Goal: Information Seeking & Learning: Learn about a topic

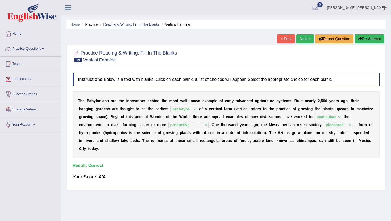
select select "prototype"
select select "manipulate"
select select "productive"
select select "pioneered"
click at [304, 40] on link "Next »" at bounding box center [305, 38] width 18 height 9
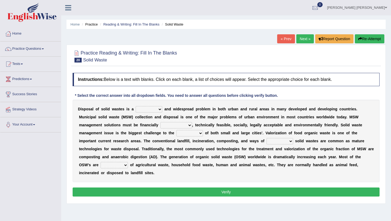
click at [156, 110] on select "slanting stinging stalling shafting" at bounding box center [149, 109] width 27 height 6
select select "stalling"
click at [136, 106] on select "slanting stinging stalling shafting" at bounding box center [149, 109] width 27 height 6
click at [188, 126] on select "unattainable sustainable objectionable treasonable" at bounding box center [176, 125] width 32 height 6
select select "sustainable"
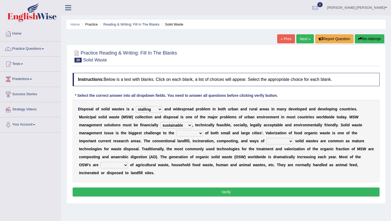
click at [160, 122] on select "unattainable sustainable objectionable treasonable" at bounding box center [176, 125] width 32 height 6
click at [200, 133] on select "plants culture authorities history" at bounding box center [189, 133] width 27 height 6
select select "authorities"
click at [176, 130] on select "plants culture authorities history" at bounding box center [189, 133] width 27 height 6
click at [290, 141] on select "reserving preserving deserving handling" at bounding box center [279, 141] width 27 height 6
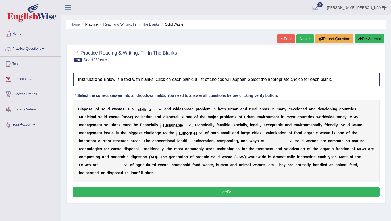
click at [290, 141] on select "reserving preserving deserving handling" at bounding box center [279, 141] width 27 height 6
select select "deserving"
click at [266, 138] on select "reserving preserving deserving handling" at bounding box center [279, 141] width 27 height 6
click at [111, 166] on select "composed disposed composing disposing" at bounding box center [113, 165] width 27 height 6
click at [100, 162] on select "composed disposed composing disposing" at bounding box center [113, 165] width 27 height 6
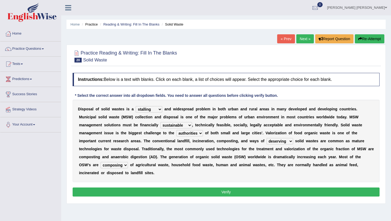
click at [110, 165] on select "composed disposed composing disposing" at bounding box center [113, 165] width 27 height 6
select select "disposed"
click at [100, 162] on select "composed disposed composing disposing" at bounding box center [113, 165] width 27 height 6
click at [191, 191] on button "Verify" at bounding box center [226, 191] width 307 height 9
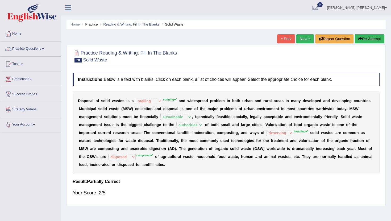
click at [169, 100] on sup "stinging" at bounding box center [170, 99] width 14 height 3
click at [304, 38] on link "Next »" at bounding box center [305, 38] width 18 height 9
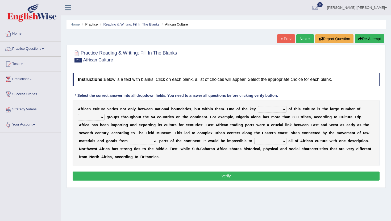
click at [282, 109] on select "conjectures features issues doubts" at bounding box center [272, 109] width 28 height 6
select select "issues"
click at [258, 106] on select "conjectures features issues doubts" at bounding box center [272, 109] width 28 height 6
click at [101, 117] on select "ethic ethnic eugenic epic" at bounding box center [91, 117] width 27 height 6
select select "ethnic"
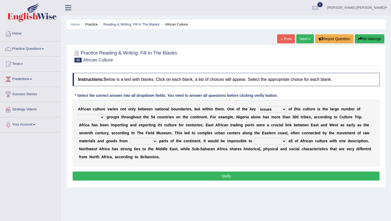
click at [78, 114] on select "ethic ethnic eugenic epic" at bounding box center [91, 117] width 27 height 6
click at [155, 142] on select "forelocked interlocked unlocked landlocked" at bounding box center [143, 141] width 27 height 6
select select "unlocked"
click at [130, 138] on select "forelocked interlocked unlocked landlocked" at bounding box center [143, 141] width 27 height 6
click at [283, 142] on select "characterize conceptualize symbolize synthesize" at bounding box center [270, 141] width 32 height 6
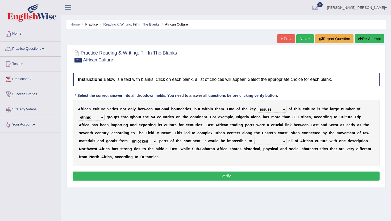
click at [281, 141] on select "characterize conceptualize symbolize synthesize" at bounding box center [270, 141] width 32 height 6
select select "symbolize"
click at [254, 138] on select "characterize conceptualize symbolize synthesize" at bounding box center [270, 141] width 32 height 6
click at [234, 178] on button "Verify" at bounding box center [226, 175] width 307 height 9
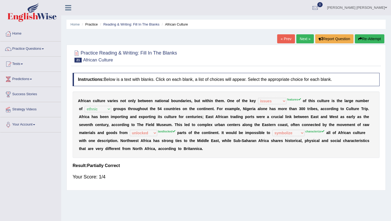
click at [304, 38] on link "Next »" at bounding box center [305, 38] width 18 height 9
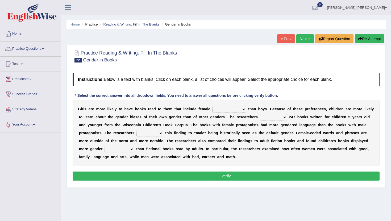
click at [244, 111] on select "protagonists cosmogonists agonists expressionists" at bounding box center [229, 109] width 34 height 6
select select "protagonists"
click at [212, 106] on select "protagonists cosmogonists agonists expressionists" at bounding box center [229, 109] width 34 height 6
click at [283, 117] on select "hydrolyzed paralyzed catalyzed analyzed" at bounding box center [273, 117] width 27 height 6
select select "analyzed"
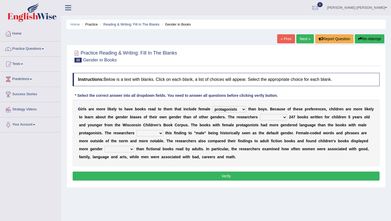
click at [260, 114] on select "hydrolyzed paralyzed catalyzed analyzed" at bounding box center [273, 117] width 27 height 6
click at [157, 134] on select "contribute tribute distribute attribute" at bounding box center [149, 133] width 27 height 6
select select "attribute"
click at [136, 130] on select "contribute tribute distribute attribute" at bounding box center [149, 133] width 27 height 6
click at [131, 149] on select "stereotypes teletypes prototypes electrotypes" at bounding box center [118, 149] width 29 height 6
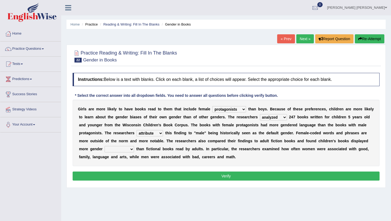
select select "stereotypes"
click at [104, 146] on select "stereotypes teletypes prototypes electrotypes" at bounding box center [118, 149] width 29 height 6
click at [153, 177] on button "Verify" at bounding box center [226, 175] width 307 height 9
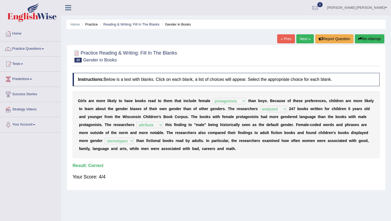
click at [303, 37] on link "Next »" at bounding box center [305, 38] width 18 height 9
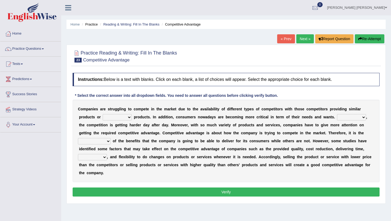
click at [129, 116] on select "constitution restitution substitution institution" at bounding box center [117, 117] width 29 height 6
select select "substitution"
click at [103, 114] on select "constitution restitution substitution institution" at bounding box center [117, 117] width 29 height 6
click at [361, 117] on select "However Instead Additionally Therefore" at bounding box center [351, 117] width 29 height 6
select select "However"
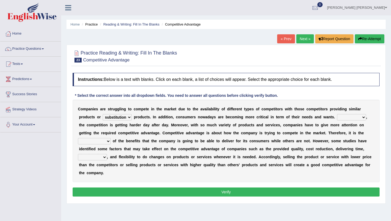
click at [337, 114] on select "However Instead Additionally Therefore" at bounding box center [351, 117] width 29 height 6
click at [108, 141] on select "dissemination ordination determination incarnation" at bounding box center [94, 141] width 33 height 6
select select "determination"
click at [78, 138] on select "dissemination ordination determination incarnation" at bounding box center [94, 141] width 33 height 6
click at [104, 156] on select "captivation aggregation deprivation innovation" at bounding box center [92, 157] width 29 height 6
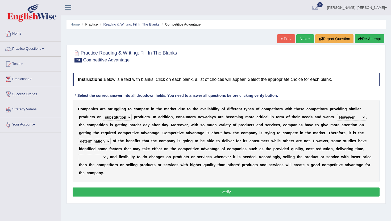
select select "innovation"
click at [78, 154] on select "captivation aggregation deprivation innovation" at bounding box center [92, 157] width 29 height 6
click at [209, 191] on button "Verify" at bounding box center [226, 191] width 307 height 9
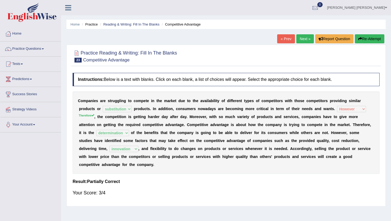
click at [303, 40] on link "Next »" at bounding box center [305, 38] width 18 height 9
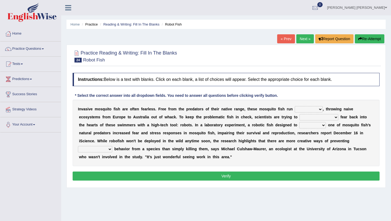
click at [320, 109] on select "occupant flippant rampant concordant" at bounding box center [308, 109] width 28 height 6
click at [294, 106] on select "occupant flippant rampant concordant" at bounding box center [308, 109] width 28 height 6
click at [319, 110] on select "occupant flippant rampant concordant" at bounding box center [308, 109] width 28 height 6
select select "flippant"
click at [294, 106] on select "occupant flippant rampant concordant" at bounding box center [308, 109] width 28 height 6
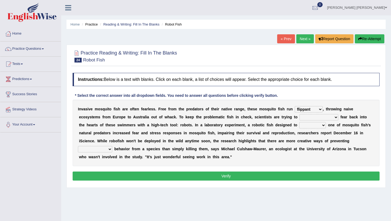
click at [324, 117] on select "accept spike strike drake" at bounding box center [318, 117] width 39 height 6
select select "accept"
click at [299, 114] on select "accept spike strike drake" at bounding box center [318, 117] width 39 height 6
click at [320, 118] on select "accept spike strike drake" at bounding box center [318, 117] width 39 height 6
click at [314, 126] on select "bequest mimic battle conquest" at bounding box center [312, 125] width 27 height 6
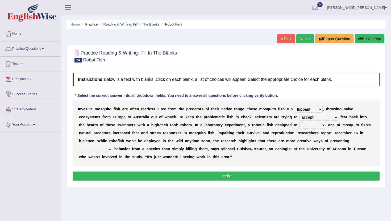
select select "battle"
click at [299, 122] on select "bequest mimic battle conquest" at bounding box center [312, 125] width 27 height 6
click at [313, 126] on select "bequest mimic battle conquest" at bounding box center [312, 125] width 27 height 6
click at [111, 148] on select "unprivileged unprecedented uncharted unwanted" at bounding box center [95, 149] width 34 height 6
click at [111, 149] on select "unprivileged unprecedented uncharted unwanted" at bounding box center [95, 149] width 34 height 6
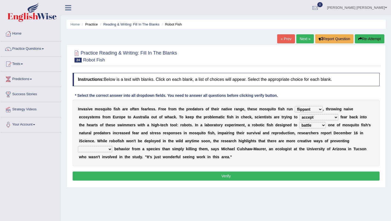
click at [109, 149] on select "unprivileged unprecedented uncharted unwanted" at bounding box center [95, 149] width 34 height 6
click at [111, 148] on select "unprivileged unprecedented uncharted unwanted" at bounding box center [95, 149] width 34 height 6
select select "unwanted"
click at [78, 146] on select "unprivileged unprecedented uncharted unwanted" at bounding box center [95, 149] width 34 height 6
click at [140, 176] on button "Verify" at bounding box center [226, 175] width 307 height 9
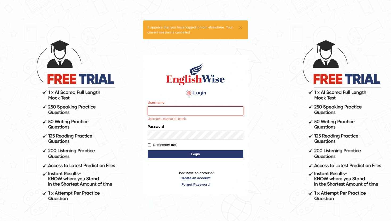
type input "RaulFelipe"
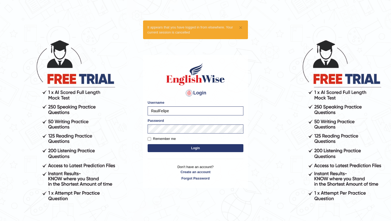
click at [191, 150] on button "Login" at bounding box center [195, 148] width 96 height 8
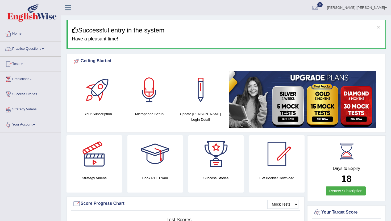
click at [39, 50] on link "Practice Questions" at bounding box center [30, 47] width 61 height 13
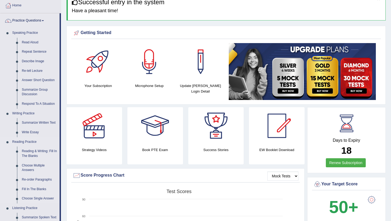
scroll to position [31, 0]
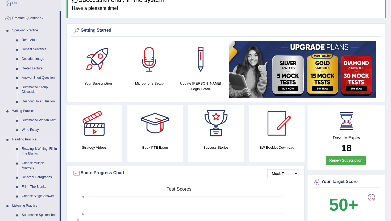
click at [36, 151] on link "Reading & Writing: Fill In The Blanks" at bounding box center [39, 151] width 40 height 14
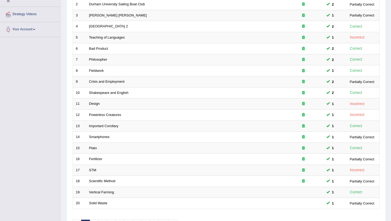
scroll to position [131, 0]
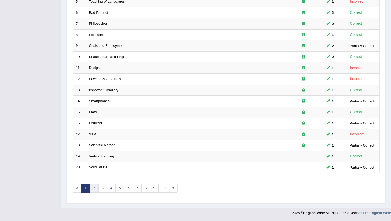
click at [93, 188] on link "2" at bounding box center [94, 188] width 9 height 9
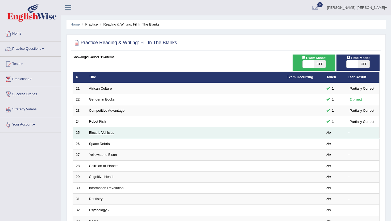
click at [111, 133] on link "Electric Vehicles" at bounding box center [101, 132] width 25 height 4
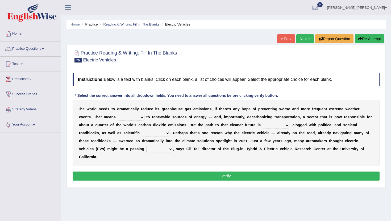
click at [141, 116] on select "grafting drafting crafting shifting" at bounding box center [131, 117] width 27 height 6
select select "shifting"
click at [118, 114] on select "grafting drafting crafting shifting" at bounding box center [131, 117] width 27 height 6
click at [284, 129] on div "T h e w o r l d n e e d s t o d r a m a t i c a l l y r e d u c e i t s g r e e…" at bounding box center [226, 133] width 307 height 66
click at [285, 125] on select "daunting daunted daunt dauntless" at bounding box center [276, 125] width 27 height 6
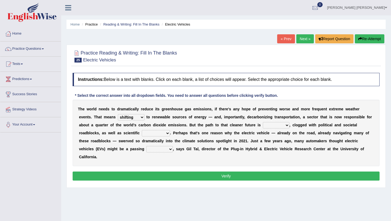
select select "daunting"
click at [263, 122] on select "daunting daunted daunt dauntless" at bounding box center [276, 125] width 27 height 6
click at [165, 133] on select "spectacles obstacles tentacles receptacles" at bounding box center [156, 133] width 28 height 6
select select "obstacles"
click at [142, 130] on select "spectacles obstacles tentacles receptacles" at bounding box center [156, 133] width 28 height 6
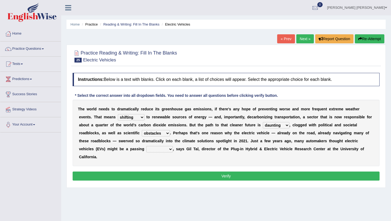
click at [168, 149] on select "fad gad tad lad" at bounding box center [159, 149] width 27 height 6
click at [146, 146] on select "fad gad tad lad" at bounding box center [159, 149] width 27 height 6
click at [168, 149] on select "fad gad tad lad" at bounding box center [159, 149] width 27 height 6
select select "gad"
click at [146, 146] on select "fad gad tad lad" at bounding box center [159, 149] width 27 height 6
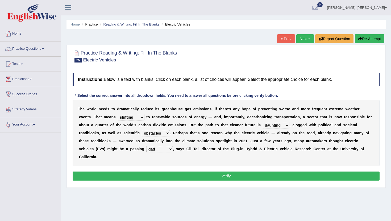
click at [211, 176] on button "Verify" at bounding box center [226, 175] width 307 height 9
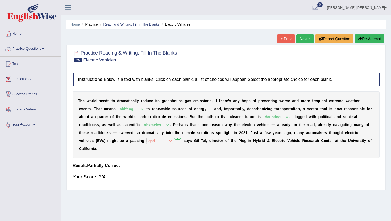
click at [302, 38] on link "Next »" at bounding box center [305, 38] width 18 height 9
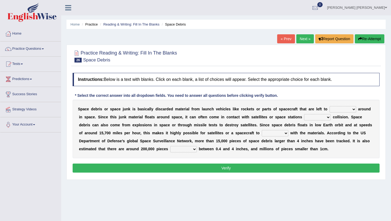
click at [353, 110] on select "twist center roam loll" at bounding box center [342, 109] width 27 height 6
select select "twist"
click at [329, 106] on select "twist center roam loll" at bounding box center [342, 109] width 27 height 6
click at [344, 109] on select "twist center roam loll" at bounding box center [342, 109] width 27 height 6
click at [327, 117] on select "risks risk risked risking" at bounding box center [317, 117] width 27 height 6
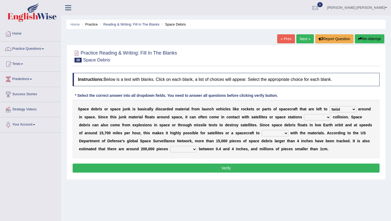
click at [328, 116] on select "risks risk risked risking" at bounding box center [317, 117] width 27 height 6
select select "risk"
click at [304, 114] on select "risks risk risked risking" at bounding box center [317, 117] width 27 height 6
click at [284, 133] on select "collect collate collide collocate" at bounding box center [274, 133] width 27 height 6
click at [261, 130] on select "collect collate collide collocate" at bounding box center [274, 133] width 27 height 6
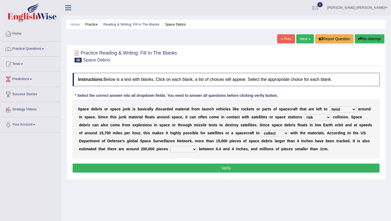
click at [282, 133] on select "collect collate collide collocate" at bounding box center [274, 133] width 27 height 6
select select "collocate"
click at [261, 130] on select "collect collate collide collocate" at bounding box center [274, 133] width 27 height 6
click at [275, 143] on div "S p a c e d e b r i s o r s p a c e j u n k i s b a s i c a l l y d i s c a r d…" at bounding box center [226, 129] width 307 height 58
click at [194, 149] on select "sized sizing size sizes" at bounding box center [183, 149] width 27 height 6
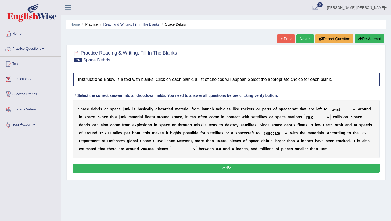
select select "size"
click at [170, 146] on select "sized sizing size sizes" at bounding box center [183, 149] width 27 height 6
click at [205, 166] on button "Verify" at bounding box center [226, 167] width 307 height 9
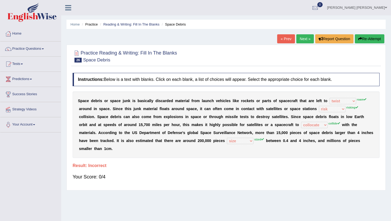
click at [300, 37] on link "Next »" at bounding box center [305, 38] width 18 height 9
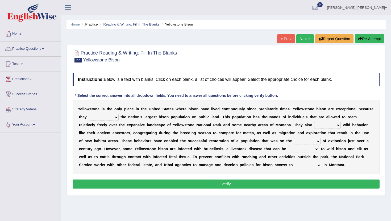
click at [115, 119] on select "congregate comprise consist compromise" at bounding box center [104, 117] width 30 height 6
select select "congregate"
click at [89, 114] on select "congregate comprise consist compromise" at bounding box center [104, 117] width 30 height 6
click at [317, 124] on select "exhibit disregard resist encourage" at bounding box center [327, 125] width 27 height 6
select select "encourage"
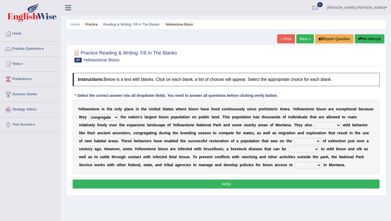
click at [314, 122] on select "exhibit disregard resist encourage" at bounding box center [327, 125] width 27 height 6
click at [304, 141] on select "brine brink danger brindle" at bounding box center [307, 141] width 27 height 6
select select "danger"
click at [294, 138] on select "brine brink danger brindle" at bounding box center [307, 141] width 27 height 6
click at [300, 149] on select "transplanted transported transgressed transmitted" at bounding box center [303, 149] width 31 height 6
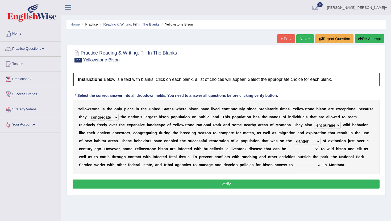
select select "transmitted"
click at [288, 146] on select "transplanted transported transgressed transmitted" at bounding box center [303, 149] width 31 height 6
click at [299, 151] on select "transplanted transported transgressed transmitted" at bounding box center [303, 149] width 31 height 6
click at [294, 165] on select "habitat habitat habitant food" at bounding box center [307, 165] width 27 height 6
select select "habitat"
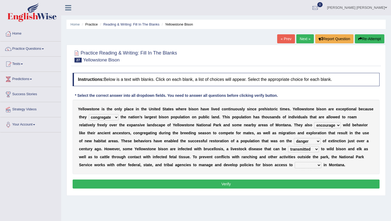
click at [294, 162] on select "habitat habitat habitant food" at bounding box center [307, 165] width 27 height 6
click at [285, 183] on button "Verify" at bounding box center [226, 183] width 307 height 9
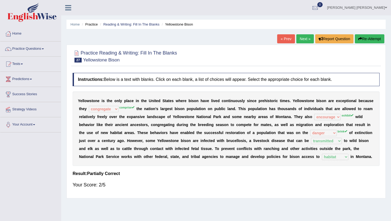
click at [302, 39] on link "Next »" at bounding box center [305, 38] width 18 height 9
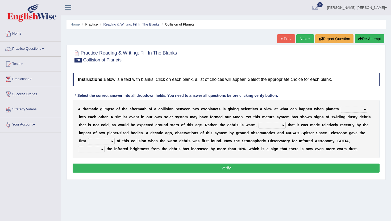
click at [358, 110] on select "crash explore roam implode" at bounding box center [353, 109] width 27 height 6
select select "crash"
click at [341, 106] on select "crash explore roam implode" at bounding box center [353, 109] width 27 height 6
click at [282, 124] on select "reinforcing sentencing forging conducing" at bounding box center [271, 125] width 27 height 6
click at [283, 125] on select "reinforcing sentencing forging conducing" at bounding box center [271, 125] width 27 height 6
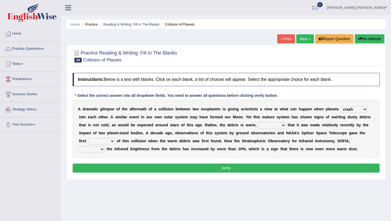
select select "conducing"
click at [258, 122] on select "reinforcing sentencing forging conducing" at bounding box center [271, 125] width 27 height 6
click at [103, 141] on select "pints faints hints taints" at bounding box center [101, 141] width 27 height 6
select select "pints"
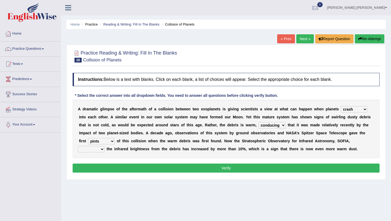
click at [88, 138] on select "pints faints hints taints" at bounding box center [101, 141] width 27 height 6
click at [104, 146] on select "concealed revealed repealed unsealed" at bounding box center [91, 149] width 27 height 6
select select "revealed"
click at [104, 146] on select "concealed revealed repealed unsealed" at bounding box center [91, 149] width 27 height 6
click at [266, 169] on button "Verify" at bounding box center [226, 167] width 307 height 9
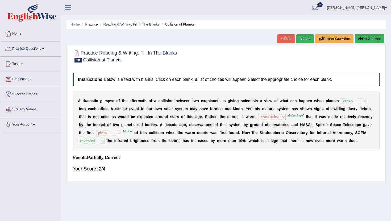
click at [305, 39] on link "Next »" at bounding box center [305, 38] width 18 height 9
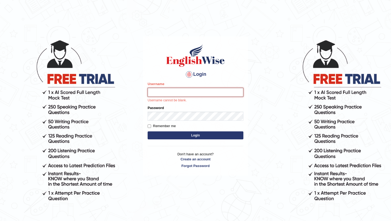
type input "RaulFelipe"
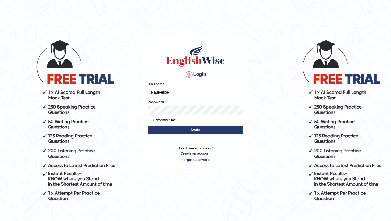
click at [190, 130] on button "Login" at bounding box center [195, 129] width 96 height 8
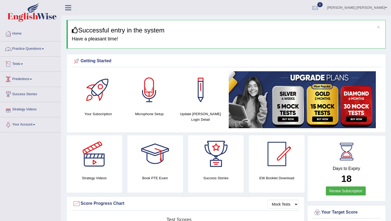
click at [44, 49] on link "Practice Questions" at bounding box center [30, 47] width 61 height 13
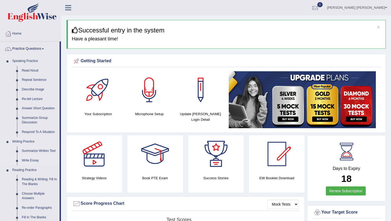
click at [29, 159] on link "Write Essay" at bounding box center [39, 161] width 40 height 10
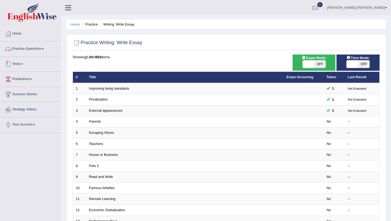
click at [39, 53] on link "Practice Questions" at bounding box center [30, 47] width 61 height 13
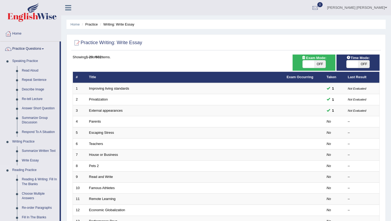
click at [39, 179] on link "Reading & Writing: Fill In The Blanks" at bounding box center [39, 182] width 40 height 14
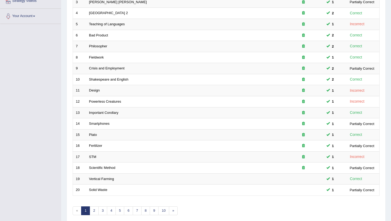
scroll to position [131, 0]
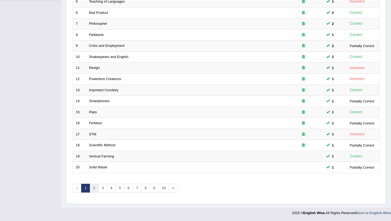
click at [93, 188] on link "2" at bounding box center [94, 188] width 9 height 9
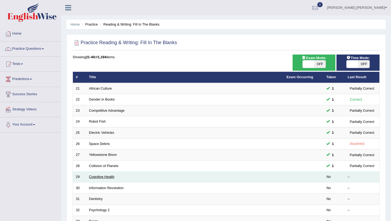
click at [109, 177] on link "Cognitive Health" at bounding box center [101, 177] width 25 height 4
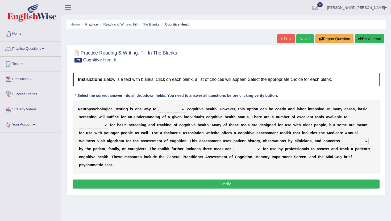
click select "obsess assess possess access"
select select "access"
click select "obsess assess possess access"
click select "stationers practitioners petitioners questioners"
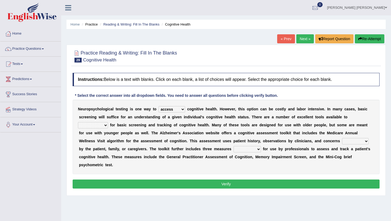
select select "questioners"
click select "stationers practitioners petitioners questioners"
click select "raised rising arising praised"
select select "rising"
click select "raised rising arising praised"
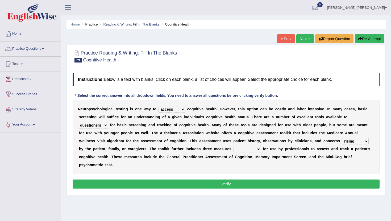
click select "validated intimidated dilapidated antedated"
select select "antedated"
click select "validated intimidated dilapidated antedated"
click button "Verify"
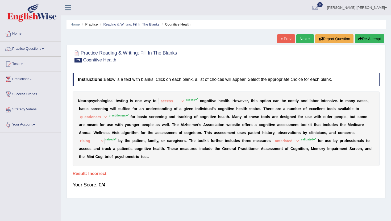
click link "Next »"
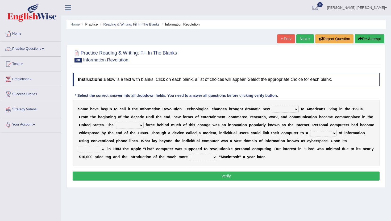
click at [295, 109] on select "challenges puzzles options confusion" at bounding box center [285, 109] width 27 height 6
select select "challenges"
click at [272, 106] on select "challenges puzzles options confusion" at bounding box center [285, 109] width 27 height 6
click at [137, 126] on select "unremitting uninspiring driving insinuating" at bounding box center [130, 125] width 28 height 6
select select "uninspiring"
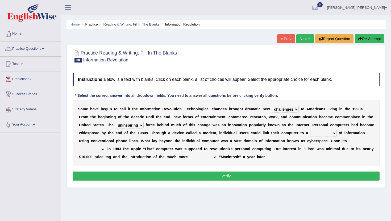
click at [116, 122] on select "unremitting uninspiring driving insinuating" at bounding box center [130, 125] width 28 height 6
click at [333, 133] on select "magnitude bulk wealth volume" at bounding box center [323, 133] width 27 height 6
select select "bulk"
click at [310, 130] on select "magnitude bulk wealth volume" at bounding box center [323, 133] width 27 height 6
click at [333, 134] on select "magnitude bulk wealth volume" at bounding box center [323, 133] width 27 height 6
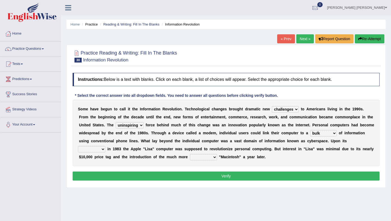
click at [310, 130] on select "magnitude bulk wealth volume" at bounding box center [323, 133] width 27 height 6
click at [103, 149] on select "relief release publication emission" at bounding box center [91, 149] width 27 height 6
select select "release"
click at [78, 146] on select "relief release publication emission" at bounding box center [91, 149] width 27 height 6
click at [103, 149] on select "relief release publication emission" at bounding box center [91, 149] width 27 height 6
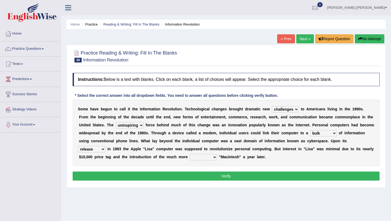
click at [78, 146] on select "relief release publication emission" at bounding box center [91, 149] width 27 height 6
click at [210, 158] on select "convenient affordable advanced formidable" at bounding box center [203, 157] width 27 height 6
select select "convenient"
click at [190, 154] on select "convenient affordable advanced formidable" at bounding box center [203, 157] width 27 height 6
click at [216, 180] on button "Verify" at bounding box center [226, 175] width 307 height 9
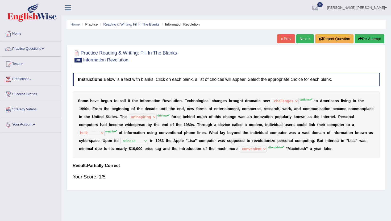
click at [364, 37] on button "Re-Attempt" at bounding box center [368, 38] width 29 height 9
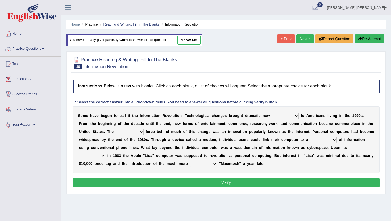
click at [293, 115] on select "challenges puzzles options confusion" at bounding box center [285, 116] width 27 height 6
select select "options"
click at [272, 113] on select "challenges puzzles options confusion" at bounding box center [285, 116] width 27 height 6
click at [140, 133] on select "unremitting uninspiring driving insinuating" at bounding box center [130, 132] width 28 height 6
select select "driving"
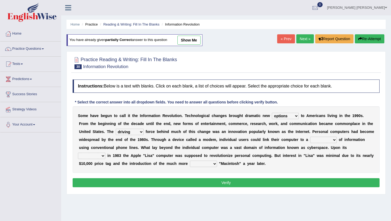
click at [116, 129] on select "unremitting uninspiring driving insinuating" at bounding box center [130, 132] width 28 height 6
click at [335, 140] on select "magnitude bulk wealth volume" at bounding box center [323, 140] width 27 height 6
select select "wealth"
click at [310, 137] on select "magnitude bulk wealth volume" at bounding box center [323, 140] width 27 height 6
click at [101, 156] on select "relief release publication emission" at bounding box center [91, 156] width 27 height 6
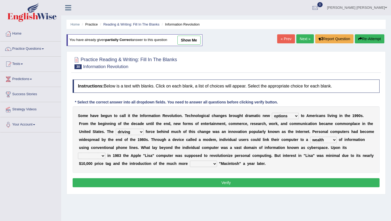
click at [211, 163] on select "convenient affordable advanced formidable" at bounding box center [203, 163] width 27 height 6
select select "advanced"
click at [190, 160] on select "convenient affordable advanced formidable" at bounding box center [203, 163] width 27 height 6
click at [101, 155] on select "relief release publication emission" at bounding box center [91, 156] width 27 height 6
select select "publication"
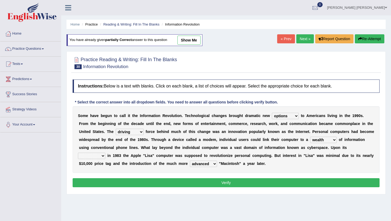
click at [78, 153] on select "relief release publication emission" at bounding box center [91, 156] width 27 height 6
click at [118, 183] on button "Verify" at bounding box center [226, 182] width 307 height 9
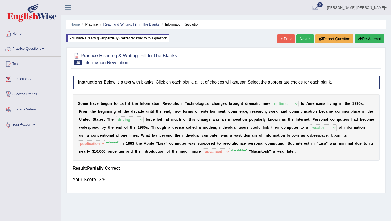
click at [301, 39] on link "Next »" at bounding box center [305, 38] width 18 height 9
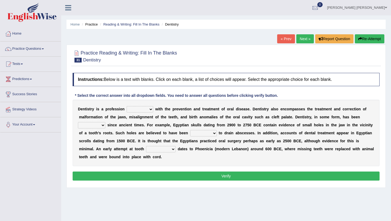
click at [149, 111] on select "agreed dealt concerned taken" at bounding box center [139, 109] width 27 height 6
click at [126, 106] on select "agreed dealt concerned taken" at bounding box center [139, 109] width 27 height 6
click at [149, 109] on select "agreed dealt concerned taken" at bounding box center [139, 109] width 27 height 6
click at [126, 106] on select "agreed dealt concerned taken" at bounding box center [139, 109] width 27 height 6
click at [150, 110] on select "agreed dealt concerned taken" at bounding box center [139, 109] width 27 height 6
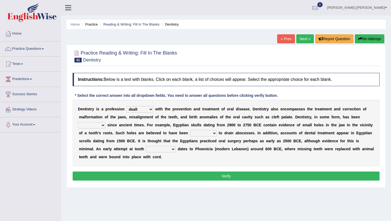
select select "concerned"
click at [126, 106] on select "agreed dealt concerned taken" at bounding box center [139, 109] width 27 height 6
click at [103, 125] on select "criticized replaced practiced abandoned" at bounding box center [91, 125] width 27 height 6
select select "practiced"
click at [78, 122] on select "criticized replaced practiced abandoned" at bounding box center [91, 125] width 27 height 6
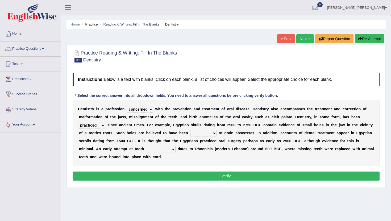
click at [213, 134] on select "fluctuated laminated drilled sealed" at bounding box center [203, 133] width 27 height 6
select select "fluctuated"
click at [190, 130] on select "fluctuated laminated drilled sealed" at bounding box center [203, 133] width 27 height 6
click at [174, 149] on select "reparation sacrament restitution replacement" at bounding box center [160, 149] width 29 height 6
select select "replacement"
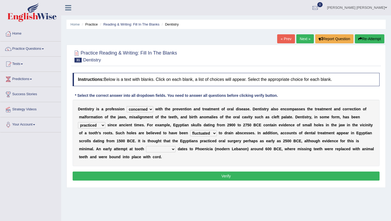
click at [146, 146] on select "reparation sacrament restitution replacement" at bounding box center [160, 149] width 29 height 6
click at [174, 175] on button "Verify" at bounding box center [226, 175] width 307 height 9
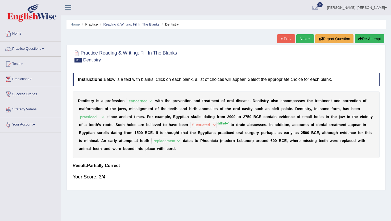
click at [303, 37] on link "Next »" at bounding box center [305, 38] width 18 height 9
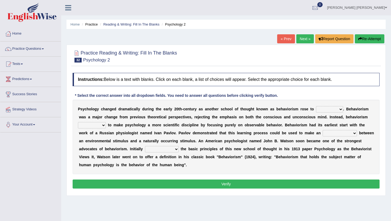
click at [44, 48] on span at bounding box center [43, 48] width 2 height 1
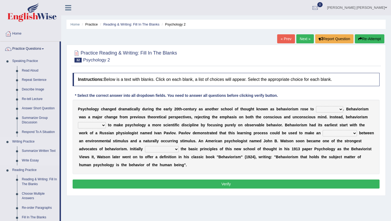
click at [34, 160] on link "Write Essay" at bounding box center [39, 161] width 40 height 10
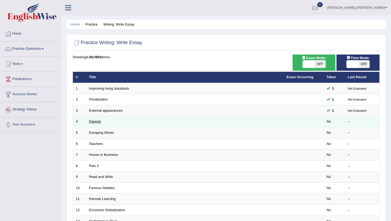
click at [95, 121] on link "Parents" at bounding box center [95, 121] width 12 height 4
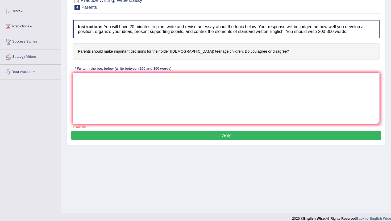
scroll to position [58, 0]
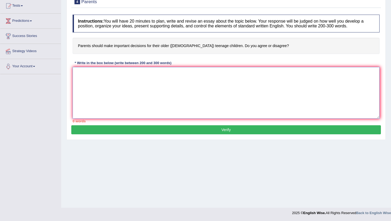
click at [143, 77] on textarea at bounding box center [226, 93] width 307 height 52
type textarea "t"
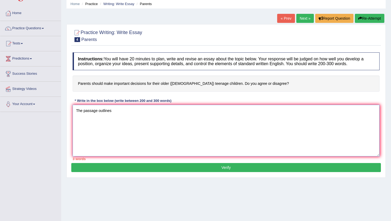
scroll to position [21, 0]
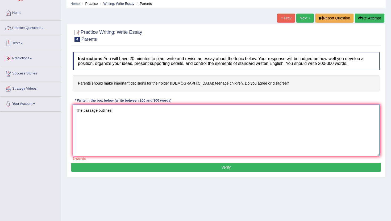
type textarea "The passage outlines"
click at [44, 28] on span at bounding box center [43, 28] width 2 height 1
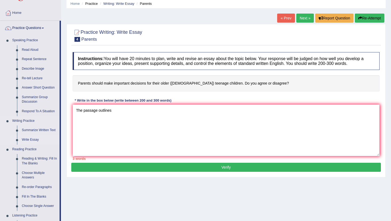
click at [32, 139] on link "Write Essay" at bounding box center [39, 140] width 40 height 10
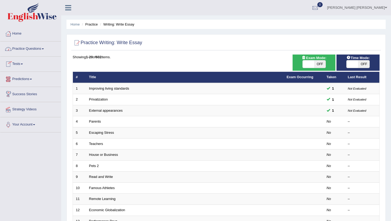
click at [43, 50] on link "Practice Questions" at bounding box center [30, 47] width 61 height 13
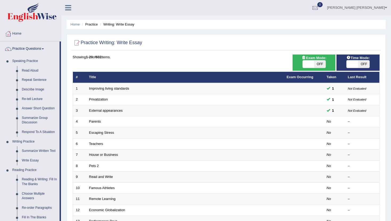
click at [43, 150] on link "Summarize Written Text" at bounding box center [39, 151] width 40 height 10
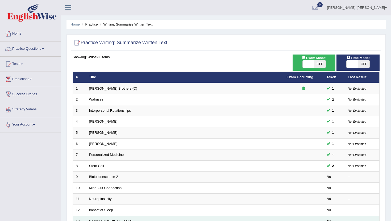
click at [95, 221] on link "Seasonal [MEDICAL_DATA]" at bounding box center [110, 221] width 43 height 4
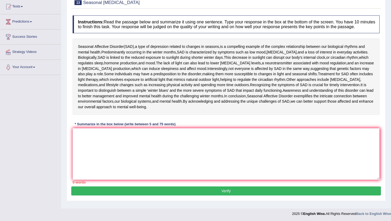
scroll to position [56, 0]
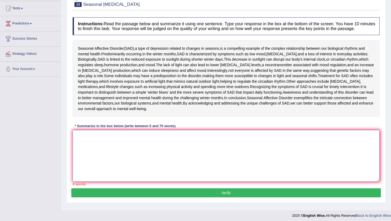
click at [149, 146] on textarea at bounding box center [226, 156] width 307 height 52
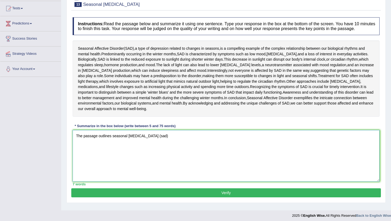
click at [114, 140] on textarea "The passage outlines seasonal Affective Disorder (sad)" at bounding box center [226, 156] width 307 height 52
click at [171, 142] on textarea "The passage outlines Seasonal Affective Disorder (sad)" at bounding box center [226, 156] width 307 height 52
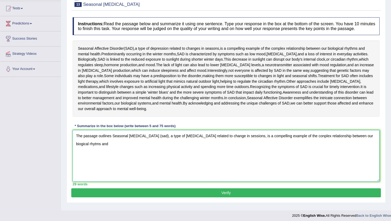
click at [83, 149] on textarea "The passage outlines Seasonal Affective Disorder (sad), a type of depression re…" at bounding box center [226, 156] width 307 height 52
click at [89, 149] on textarea "The passage outlines Seasonal Affective Disorder (sad), a type of depression re…" at bounding box center [226, 156] width 307 height 52
click at [103, 149] on textarea "The passage outlines Seasonal Affective Disorder (sad), a type of depression re…" at bounding box center [226, 156] width 307 height 52
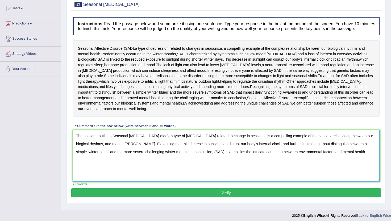
type textarea "The passage outlines Seasonal Affective Disorder (sad), a type of depression re…"
click at [203, 197] on button "Verify" at bounding box center [225, 192] width 309 height 9
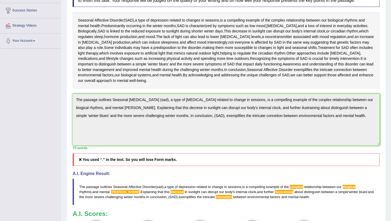
scroll to position [83, 0]
drag, startPoint x: 77, startPoint y: 187, endPoint x: 253, endPoint y: 194, distance: 176.3
click at [252, 194] on blockquote "The passage outlines Seasonal Affective Disorder ( sad ), a type of depression …" at bounding box center [226, 192] width 307 height 26
drag, startPoint x: 296, startPoint y: 210, endPoint x: 183, endPoint y: 193, distance: 113.7
click at [183, 193] on div "Instructions: Read the passage below and summarize it using one sentence. Type …" at bounding box center [225, 121] width 309 height 269
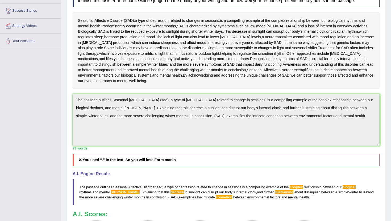
click at [80, 183] on div "A.I. Engine Result: The passage outlines Seasonal Affective Disorder ( sad ), a…" at bounding box center [226, 188] width 307 height 34
click at [84, 126] on div "Instructions: Read the passage below and summarize it using one sentence. Type …" at bounding box center [225, 121] width 309 height 269
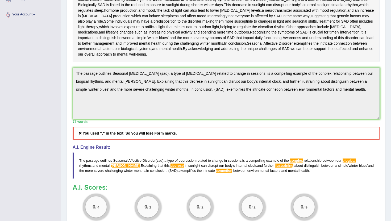
scroll to position [110, 0]
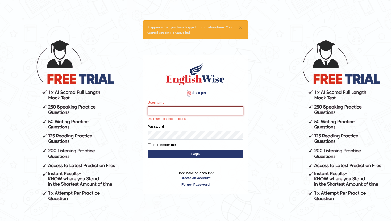
type input "RaulFelipe"
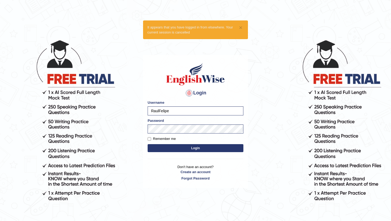
click at [193, 149] on button "Login" at bounding box center [195, 148] width 96 height 8
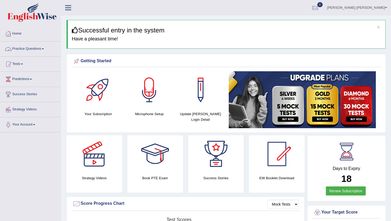
click at [41, 49] on link "Practice Questions" at bounding box center [30, 47] width 61 height 13
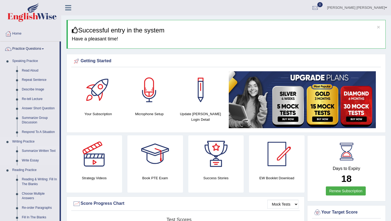
click at [42, 150] on link "Summarize Written Text" at bounding box center [39, 151] width 40 height 10
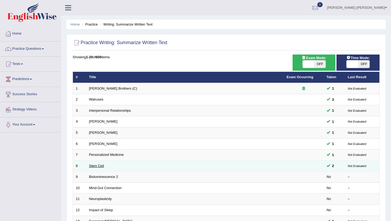
click at [95, 167] on link "Stem Cell" at bounding box center [96, 166] width 15 height 4
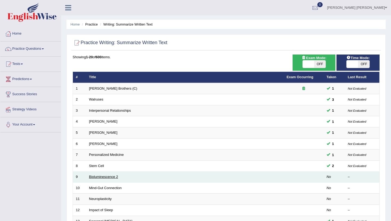
click at [95, 176] on link "Bioluminescence 2" at bounding box center [103, 177] width 29 height 4
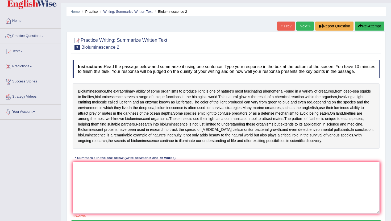
scroll to position [14, 0]
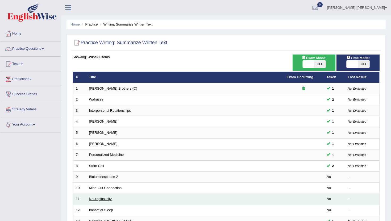
click at [104, 199] on link "Neuroplasticity" at bounding box center [100, 199] width 23 height 4
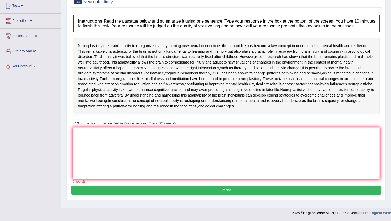
scroll to position [67, 0]
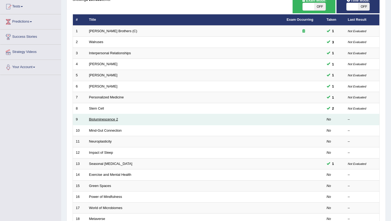
scroll to position [57, 0]
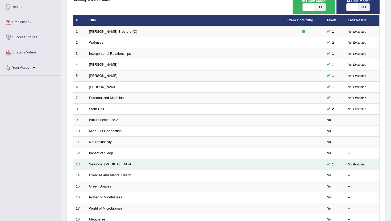
click at [104, 164] on link "Seasonal Affective Disorder" at bounding box center [110, 164] width 43 height 4
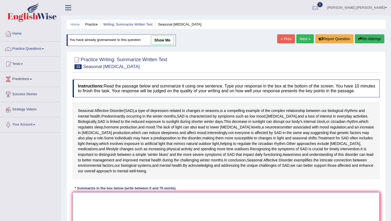
click at [90, 202] on textarea at bounding box center [226, 218] width 307 height 52
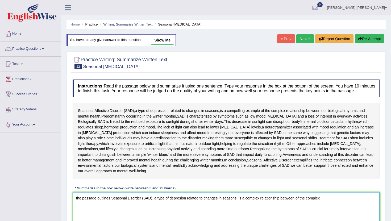
click at [259, 203] on textarea "the passage outlines Seasonal Dsorder (SAD), a type of depresion related to cha…" at bounding box center [226, 218] width 307 height 52
click at [325, 203] on textarea "the passage outlines Seasonal Dsorder (SAD), a type of depresion related to cha…" at bounding box center [226, 218] width 307 height 52
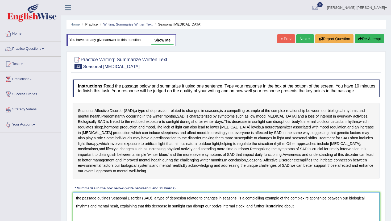
click at [247, 212] on textarea "the passage outlines Seasonal Dsorder (SAD), a type of depresion related to cha…" at bounding box center [226, 218] width 307 height 52
click at [249, 210] on textarea "the passage outlines Seasonal Dsorder (SAD), a type of depresion related to cha…" at bounding box center [226, 218] width 307 height 52
click at [297, 211] on textarea "the passage outlines Seasonal Dsorder (SAD), a type of depresion related to cha…" at bounding box center [226, 218] width 307 height 52
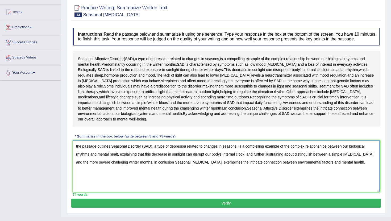
scroll to position [52, 0]
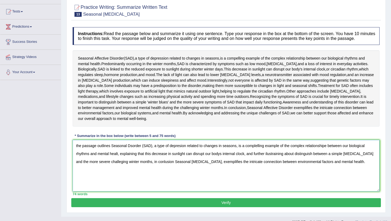
drag, startPoint x: 349, startPoint y: 164, endPoint x: 148, endPoint y: 145, distance: 201.8
click at [148, 145] on textarea "the passage outlines Seasonal Dsorder (SAD), a type of depresion related to cha…" at bounding box center [226, 166] width 307 height 52
click at [77, 150] on textarea "the passage outlines Seasonal Dsorder (SAD), a type of depresion related to cha…" at bounding box center [226, 166] width 307 height 52
type textarea "The passage outlines Seasonal Dsorder (SAD), a type of depresion related to cha…"
click at [199, 207] on button "Verify" at bounding box center [225, 202] width 309 height 9
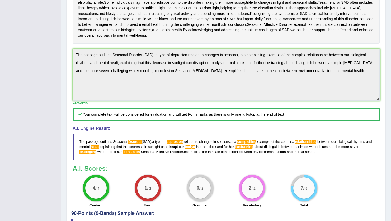
scroll to position [0, 0]
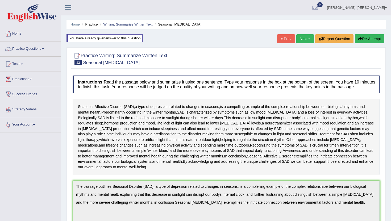
click at [362, 39] on button "Re-Attempt" at bounding box center [368, 38] width 29 height 9
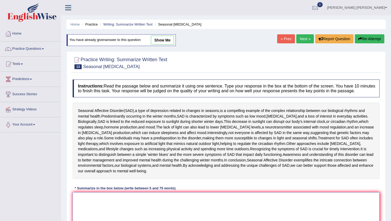
click at [100, 206] on textarea at bounding box center [226, 218] width 307 height 52
paste textarea "the passage outlines Seasonal Dsorder (SAD), a type of depresion related to cha…"
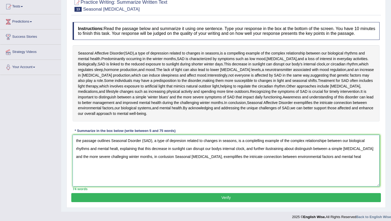
scroll to position [60, 0]
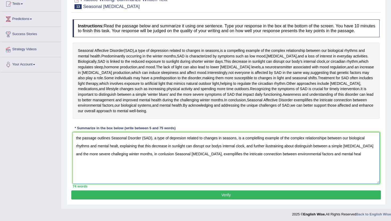
click at [77, 142] on textarea "the passage outlines Seasonal Dsorder (SAD), a type of depresion related to cha…" at bounding box center [226, 158] width 307 height 52
click at [131, 142] on textarea "The passage outlines Seasonal Dsorder (SAD), a type of depresion related to cha…" at bounding box center [226, 158] width 307 height 52
click at [180, 143] on textarea "The passage outlines Seasonal Disorder (SAD), a type of depresion related to ch…" at bounding box center [226, 158] width 307 height 52
click at [260, 143] on textarea "The passage outlines Seasonal Disorder (SAD), a type of [MEDICAL_DATA] related …" at bounding box center [226, 158] width 307 height 52
click at [280, 150] on textarea "The passage outlines Seasonal Disorder (SAD), a type of [MEDICAL_DATA] related …" at bounding box center [226, 158] width 307 height 52
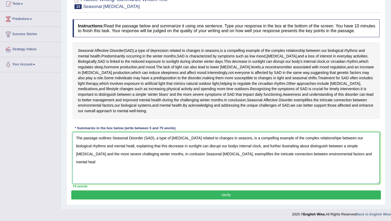
click at [222, 151] on textarea "The passage outlines Seasonal Disorder (SAD), a type of [MEDICAL_DATA] related …" at bounding box center [226, 158] width 307 height 52
click at [330, 142] on textarea "The passage outlines Seasonal Disorder (SAD), a type of [MEDICAL_DATA] related …" at bounding box center [226, 158] width 307 height 52
click at [157, 159] on textarea "The passage outlines Seasonal Disorder (SAD), a type of [MEDICAL_DATA] related …" at bounding box center [226, 158] width 307 height 52
click at [115, 159] on textarea "The passage outlines Seasonal Disorder (SAD), a type of [MEDICAL_DATA] related …" at bounding box center [226, 158] width 307 height 52
click at [114, 159] on textarea "The passage outlines Seasonal Disorder (SAD), a type of [MEDICAL_DATA] related …" at bounding box center [226, 158] width 307 height 52
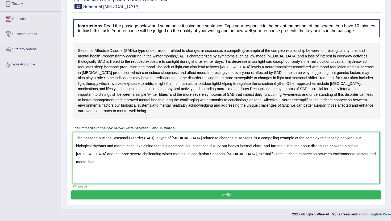
click at [359, 158] on textarea "The passage outlines Seasonal Disorder (SAD), a type of [MEDICAL_DATA] related …" at bounding box center [226, 158] width 307 height 52
type textarea "The passage outlines Seasonal Disorder (SAD), a type of [MEDICAL_DATA] related …"
click at [275, 199] on button "Verify" at bounding box center [225, 194] width 309 height 9
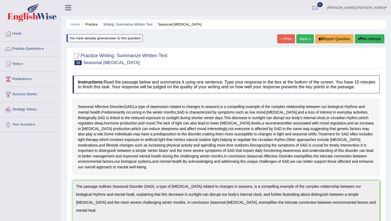
scroll to position [0, 0]
drag, startPoint x: 169, startPoint y: 55, endPoint x: 137, endPoint y: 55, distance: 31.6
click at [137, 55] on h2 "Practice Writing: Summarize Written Text 13 Seasonal [MEDICAL_DATA]" at bounding box center [120, 58] width 95 height 13
